Goal: Task Accomplishment & Management: Complete application form

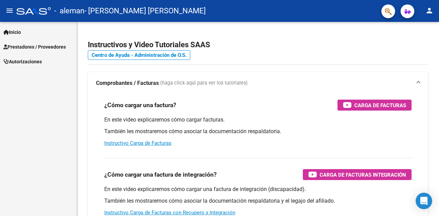
click at [27, 48] on span "Prestadores / Proveedores" at bounding box center [34, 47] width 62 height 8
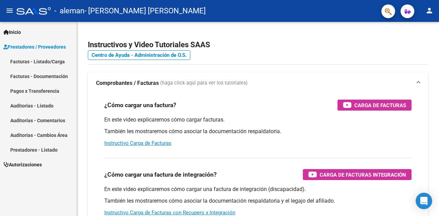
click at [30, 60] on link "Facturas - Listado/Carga" at bounding box center [38, 61] width 76 height 15
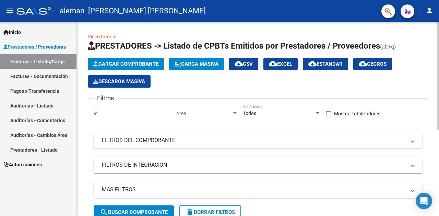
click at [147, 67] on button "Cargar Comprobante" at bounding box center [126, 64] width 76 height 12
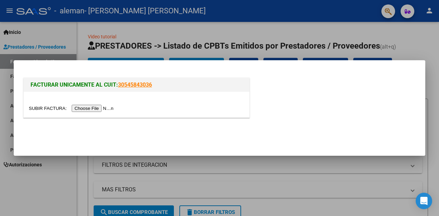
click at [98, 111] on input "file" at bounding box center [72, 108] width 87 height 7
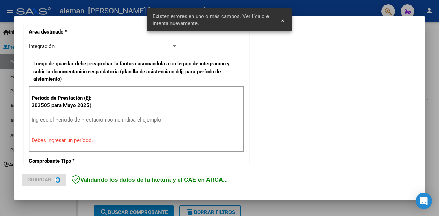
scroll to position [163, 0]
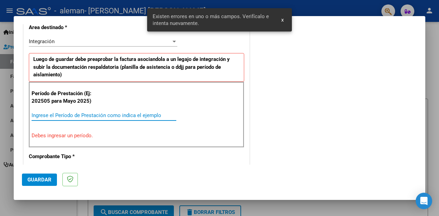
click at [89, 117] on input "Ingrese el Período de Prestación como indica el ejemplo" at bounding box center [104, 116] width 145 height 6
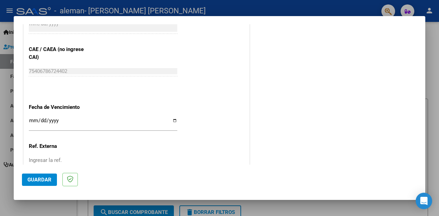
scroll to position [437, 0]
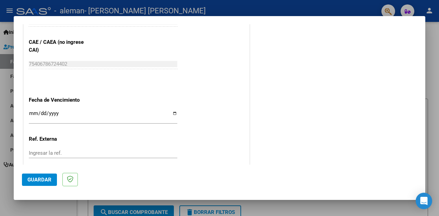
type input "202509"
click at [174, 113] on input "Ingresar la fecha" at bounding box center [103, 116] width 149 height 11
type input "[DATE]"
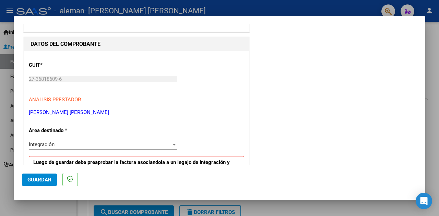
scroll to position [103, 0]
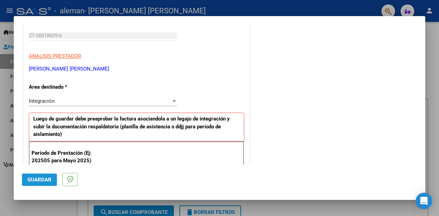
click at [36, 179] on span "Guardar" at bounding box center [39, 180] width 24 height 6
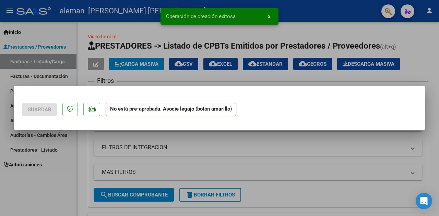
scroll to position [0, 0]
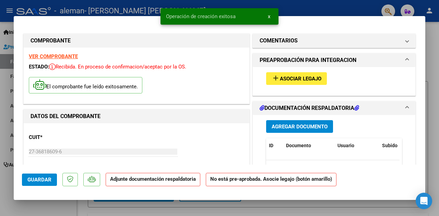
click at [277, 84] on button "add Asociar Legajo" at bounding box center [296, 78] width 61 height 13
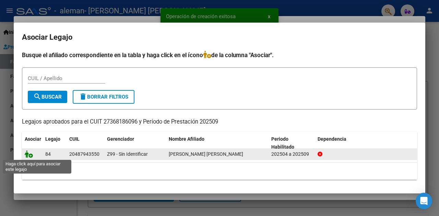
click at [31, 156] on icon at bounding box center [29, 155] width 8 height 8
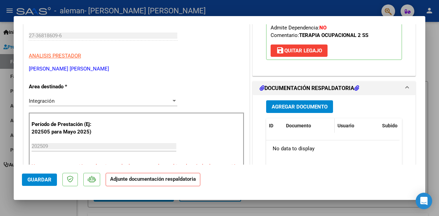
scroll to position [172, 0]
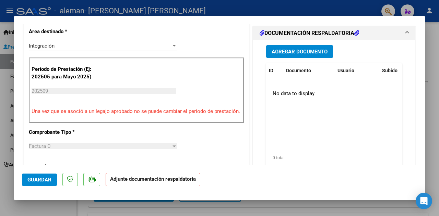
click at [290, 46] on button "Agregar Documento" at bounding box center [299, 51] width 67 height 13
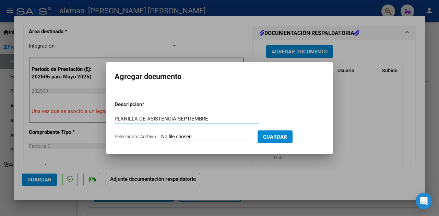
type input "PLANILLA DE ASISTENCIA SEPTIEMBRE"
click at [202, 137] on input "Seleccionar Archivo" at bounding box center [206, 137] width 91 height 7
type input "C:\fakepath\PA SEPTIEMBRE 2025 - [PERSON_NAME].pdf"
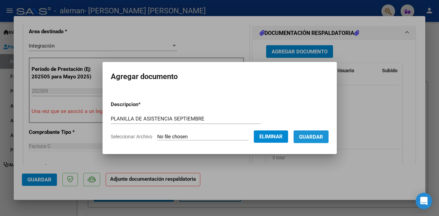
click at [304, 139] on button "Guardar" at bounding box center [311, 137] width 35 height 13
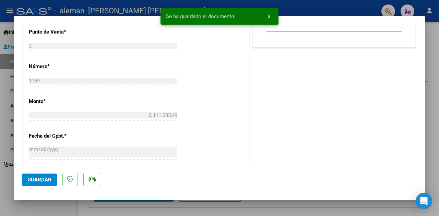
scroll to position [309, 0]
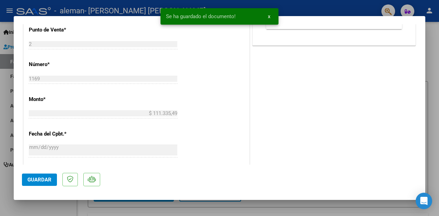
click at [26, 183] on button "Guardar" at bounding box center [39, 180] width 35 height 12
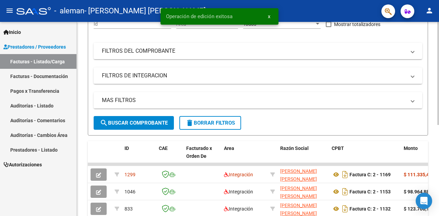
scroll to position [103, 0]
